Goal: Task Accomplishment & Management: Use online tool/utility

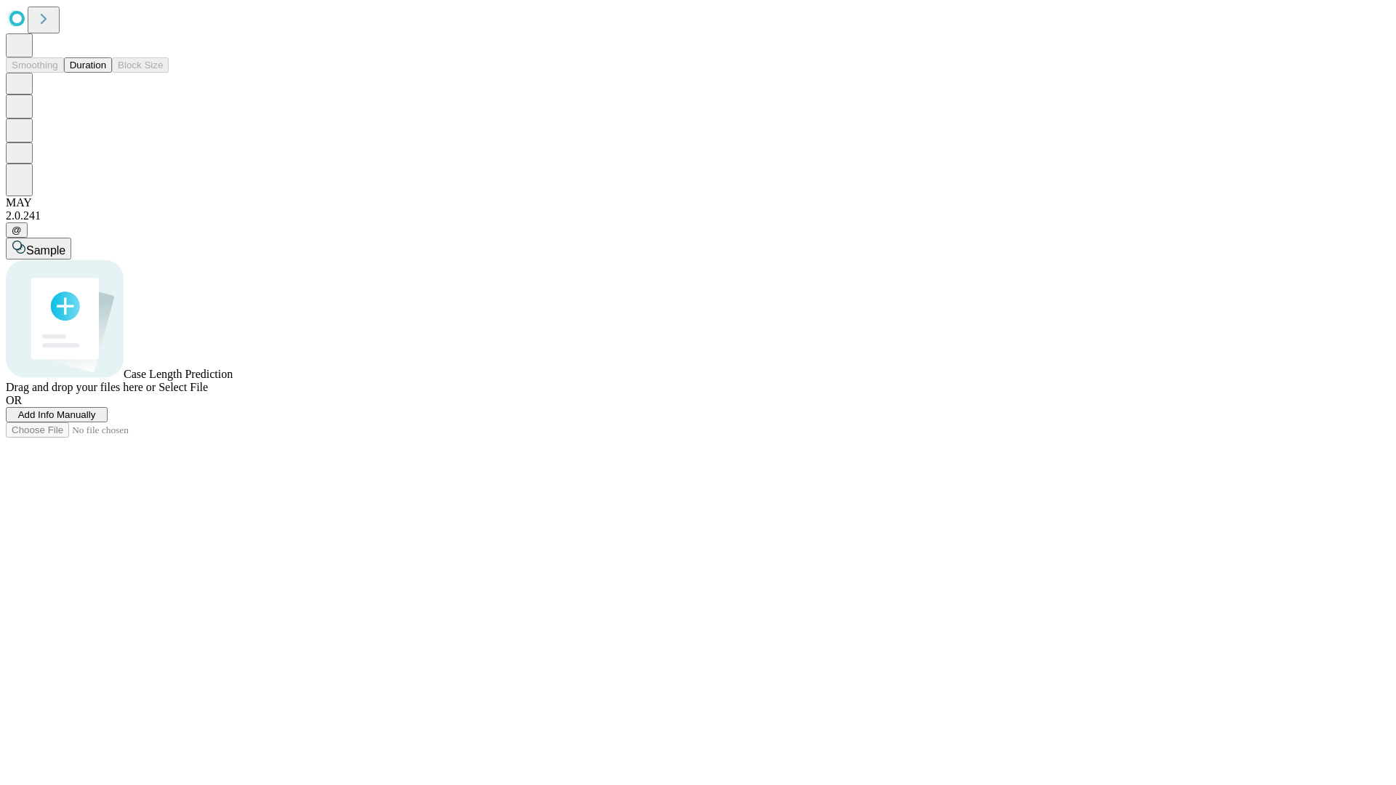
click at [96, 420] on span "Add Info Manually" at bounding box center [57, 414] width 78 height 11
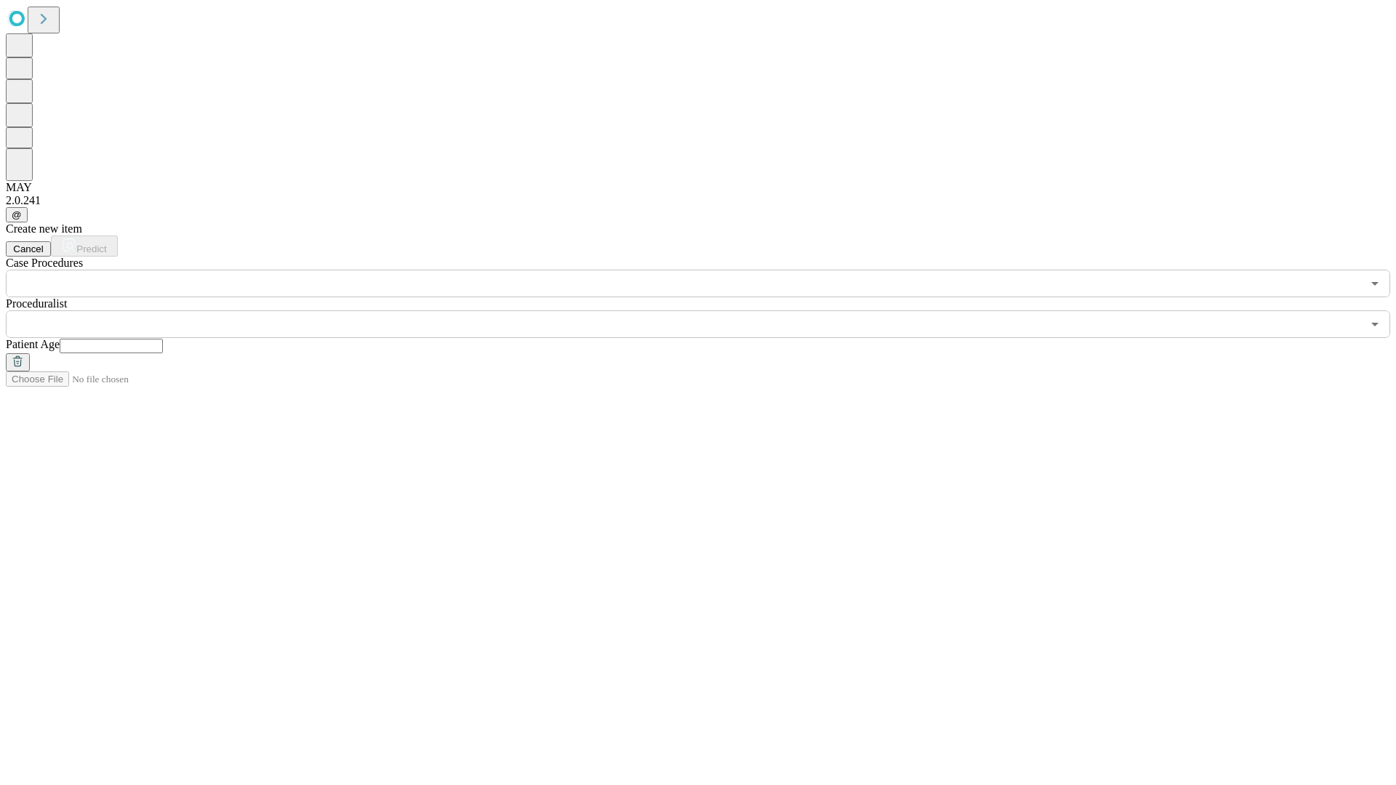
click at [163, 339] on input "text" at bounding box center [111, 346] width 103 height 15
type input "**"
click at [708, 310] on input "text" at bounding box center [684, 324] width 1356 height 28
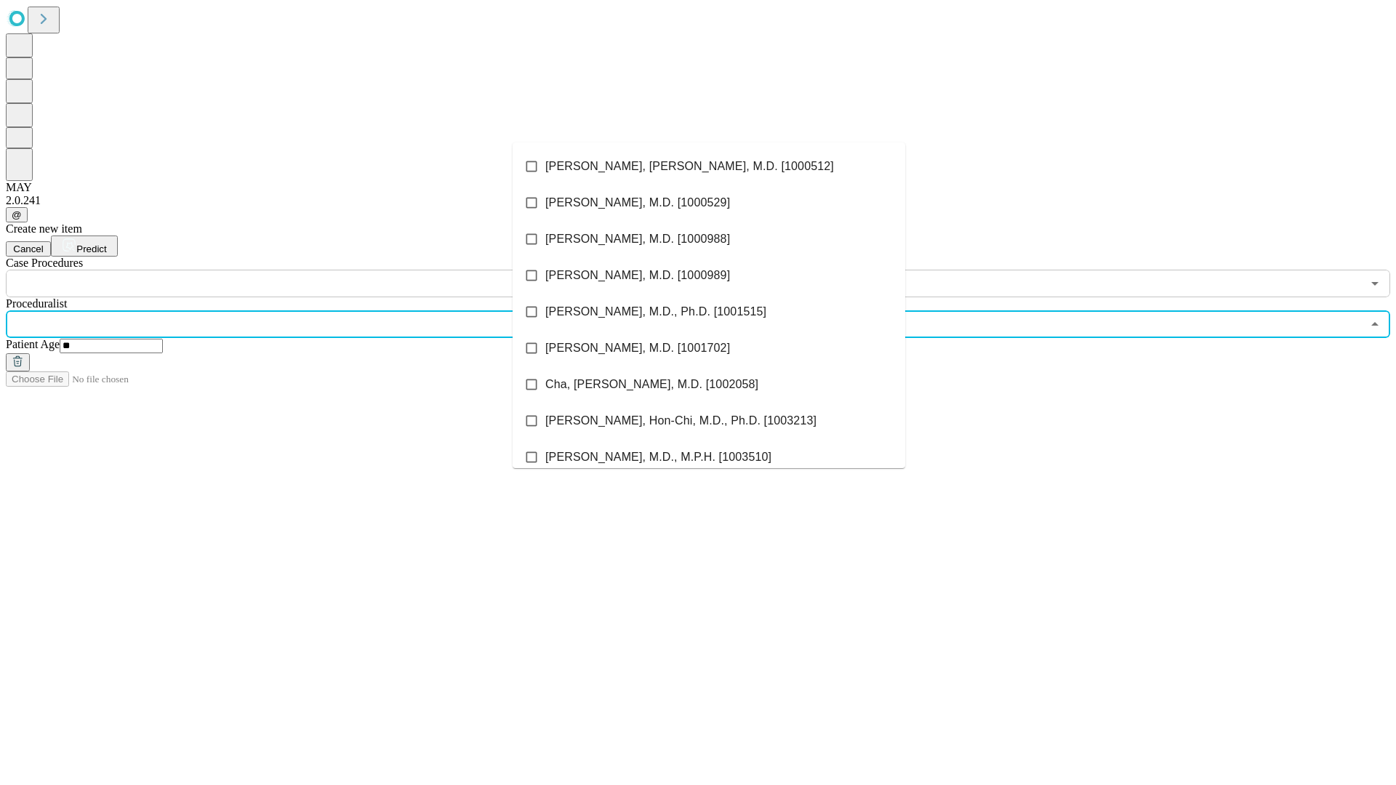
click at [709, 166] on li "[PERSON_NAME], [PERSON_NAME], M.D. [1000512]" at bounding box center [708, 166] width 393 height 36
click at [305, 270] on input "text" at bounding box center [684, 284] width 1356 height 28
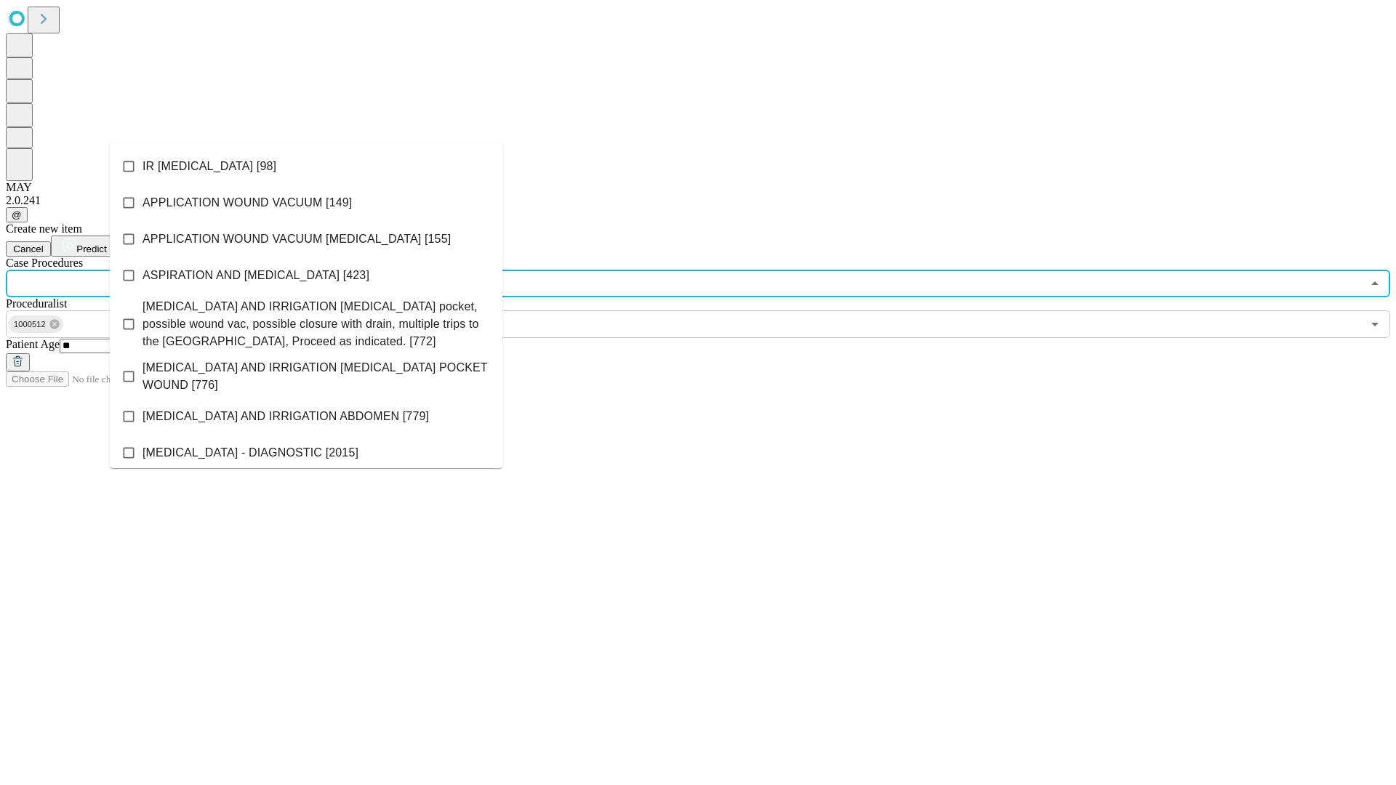
click at [306, 166] on li "IR [MEDICAL_DATA] [98]" at bounding box center [306, 166] width 393 height 36
